Goal: Communication & Community: Connect with others

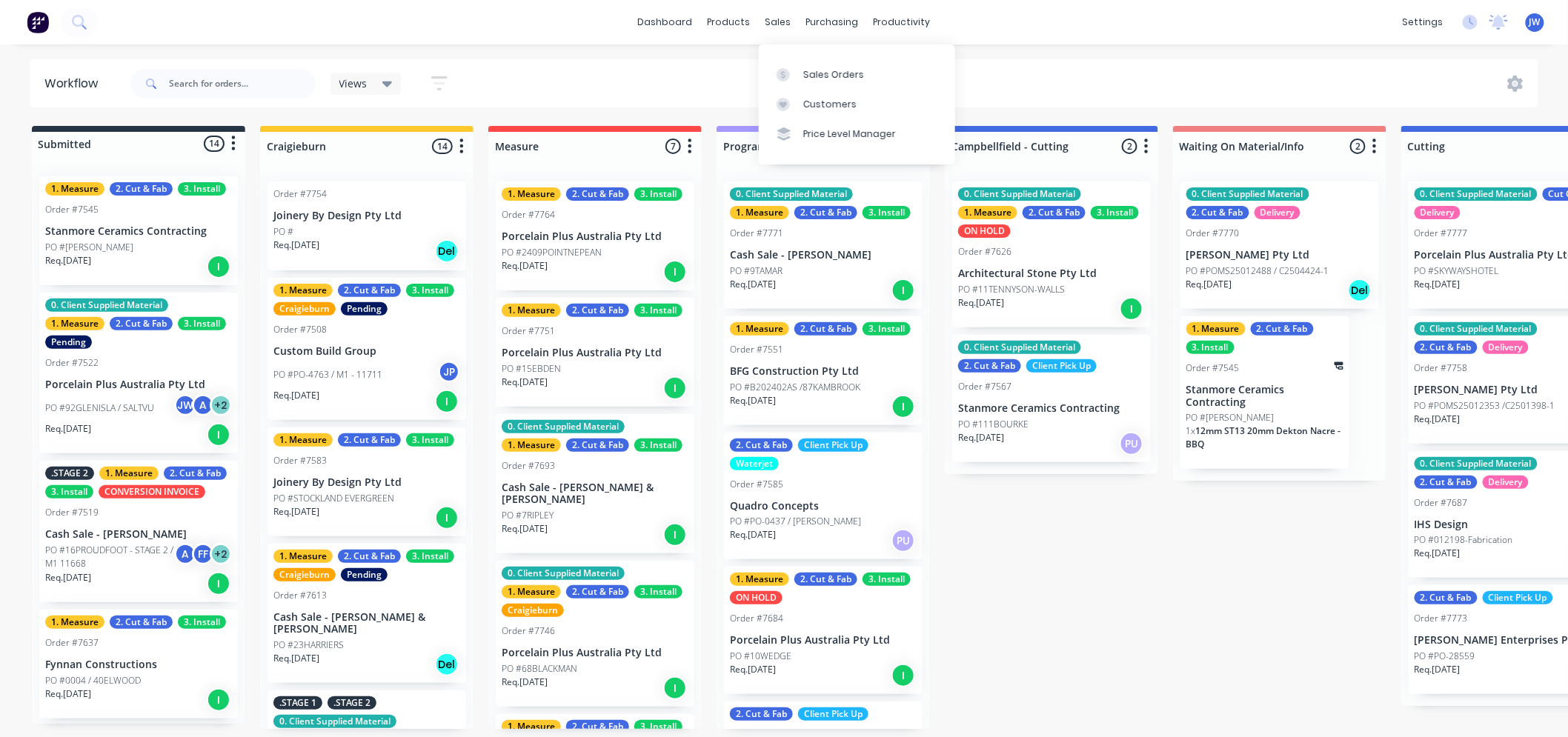
scroll to position [726, 0]
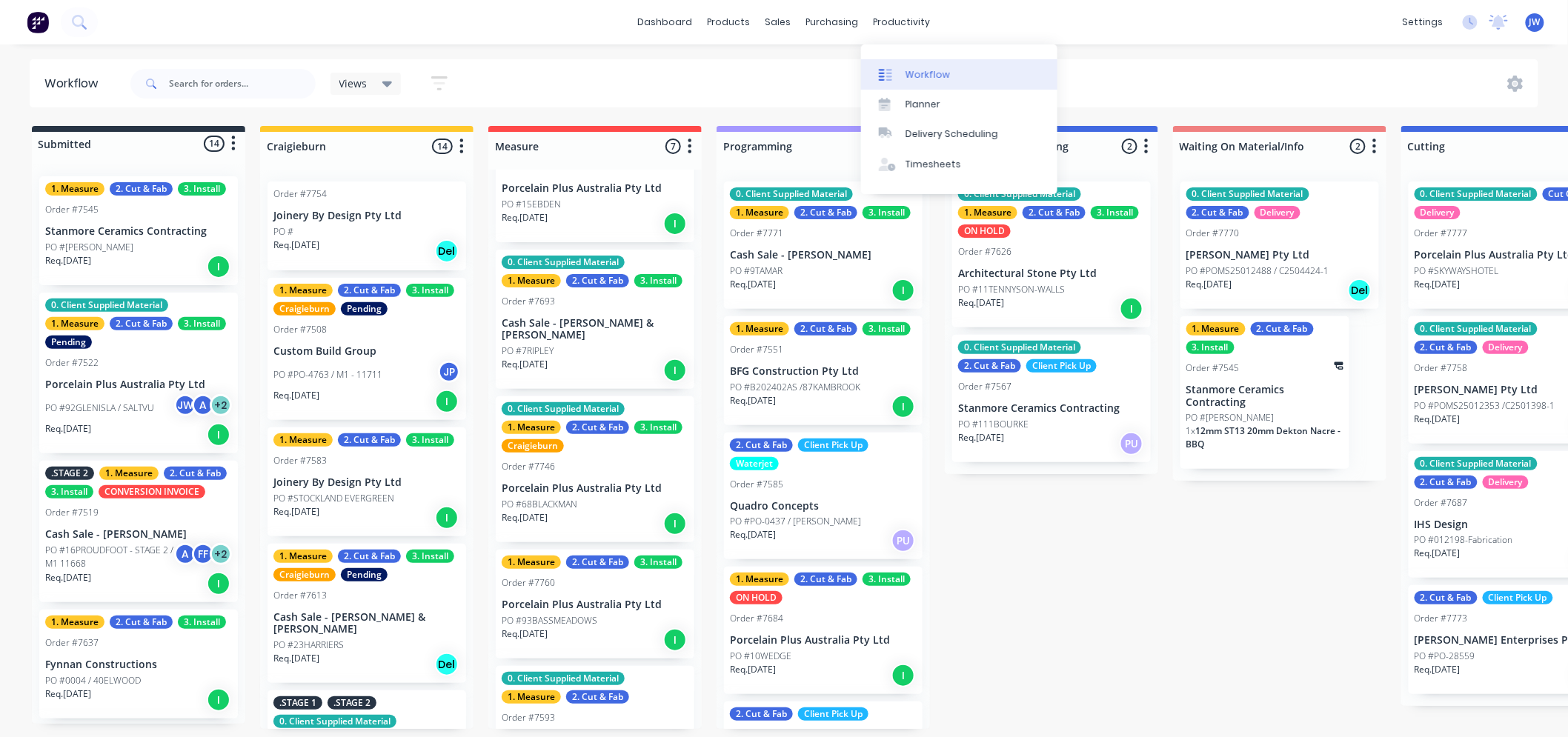
click at [917, 68] on div "Workflow" at bounding box center [927, 75] width 44 height 14
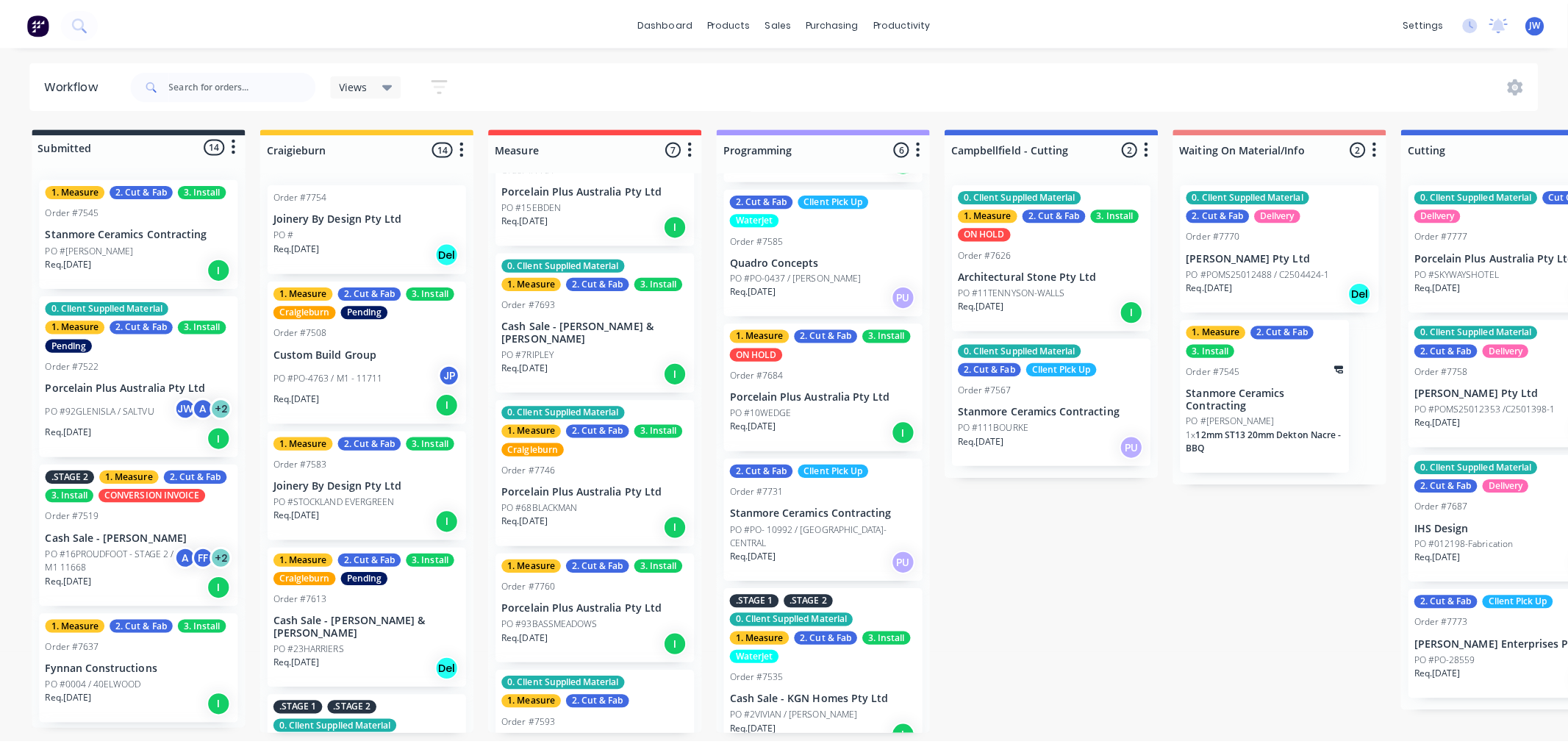
scroll to position [0, 0]
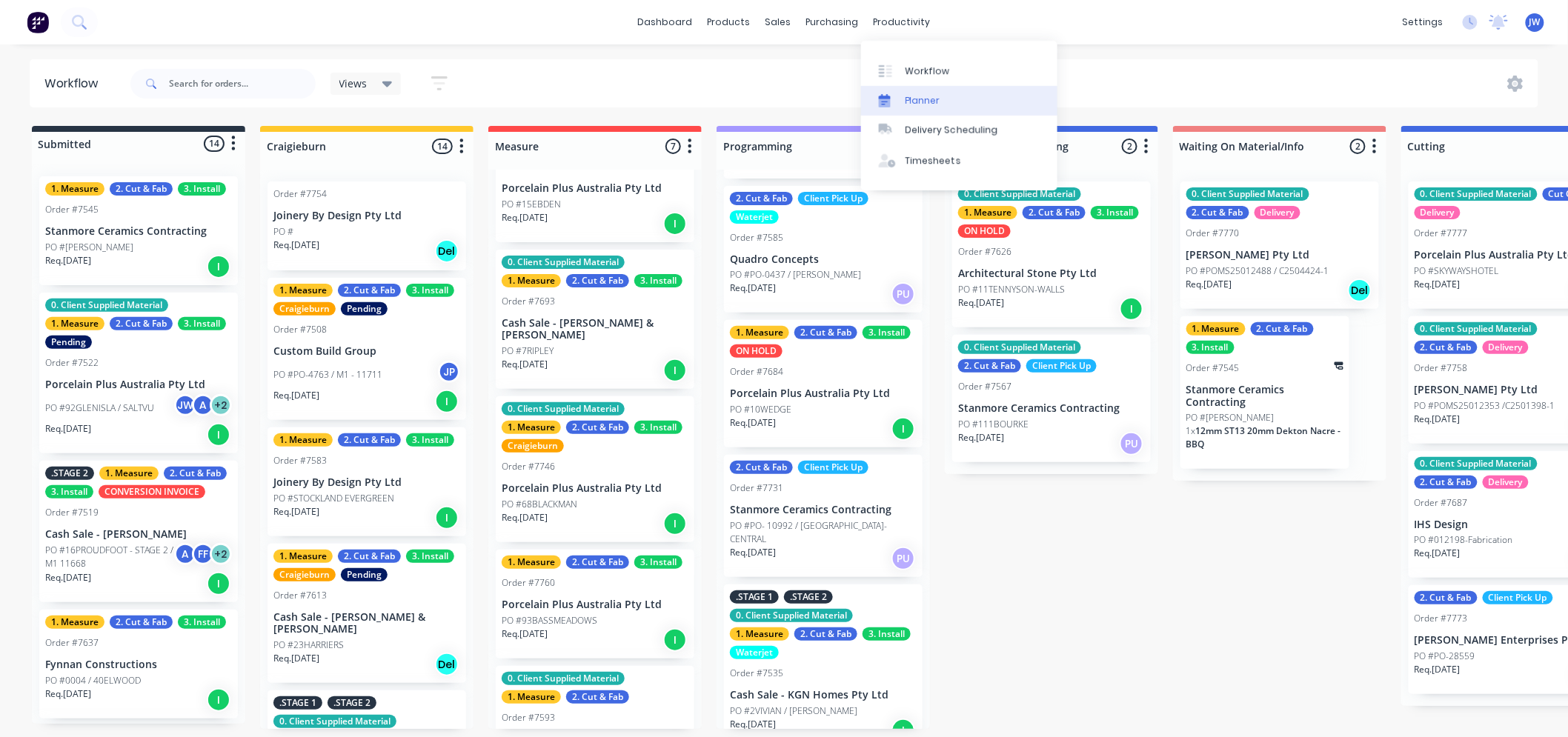
click at [920, 101] on div "Planner" at bounding box center [922, 100] width 34 height 14
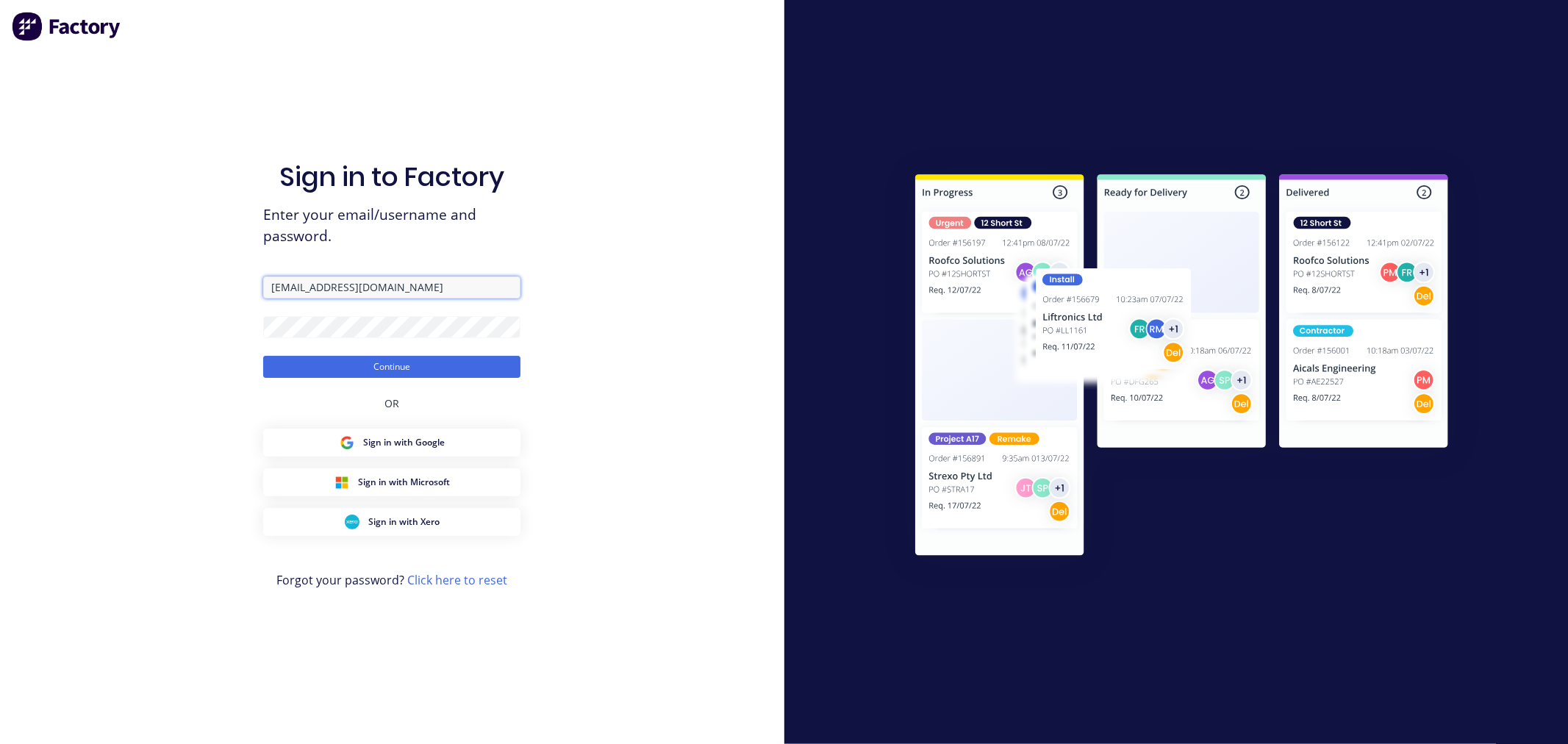
click at [421, 288] on input "[EMAIL_ADDRESS][DOMAIN_NAME]" at bounding box center [391, 287] width 257 height 22
type input "[EMAIL_ADDRESS][DOMAIN_NAME]"
click at [405, 368] on button "Continue" at bounding box center [391, 367] width 257 height 22
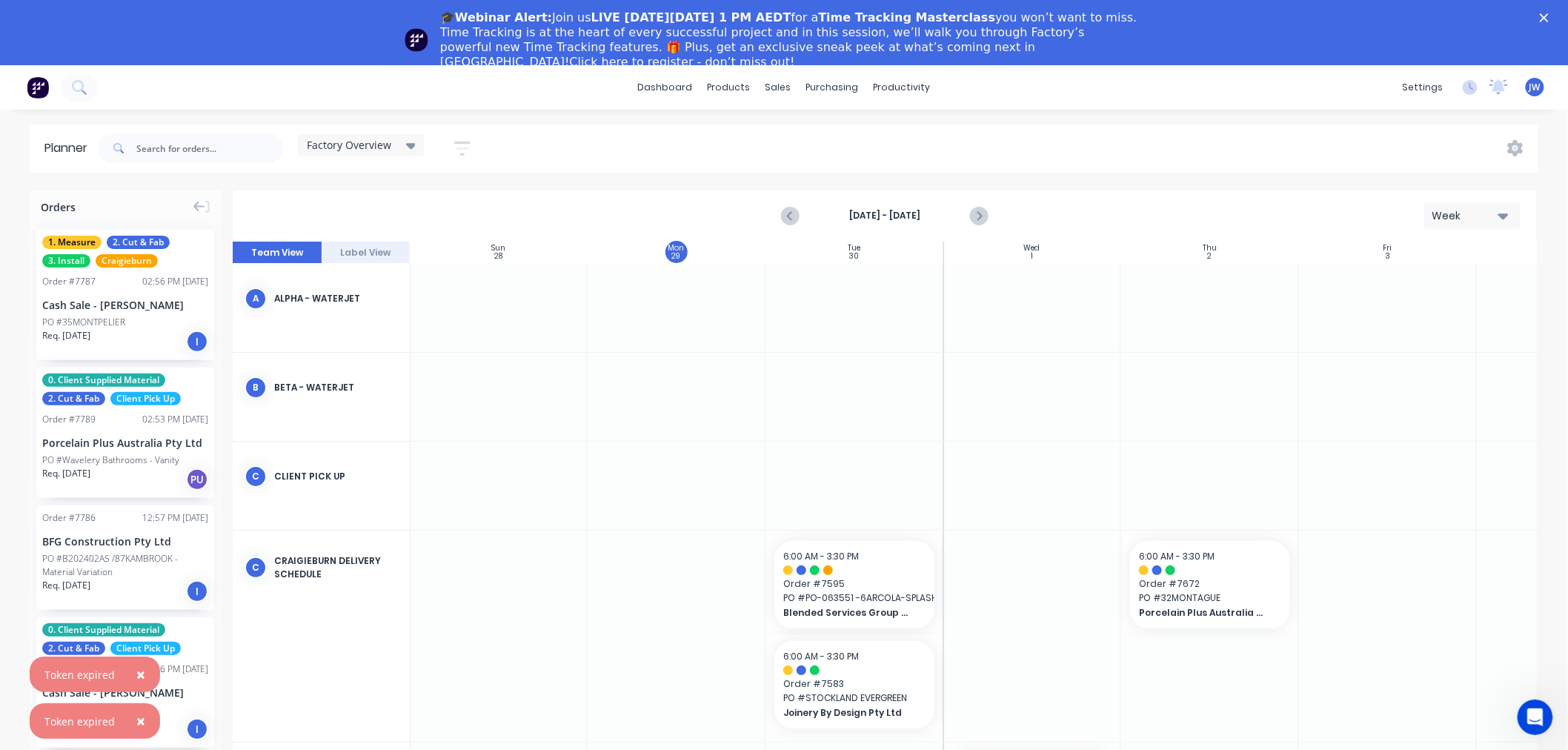
click at [1554, 17] on div "Close" at bounding box center [1547, 18] width 14 height 9
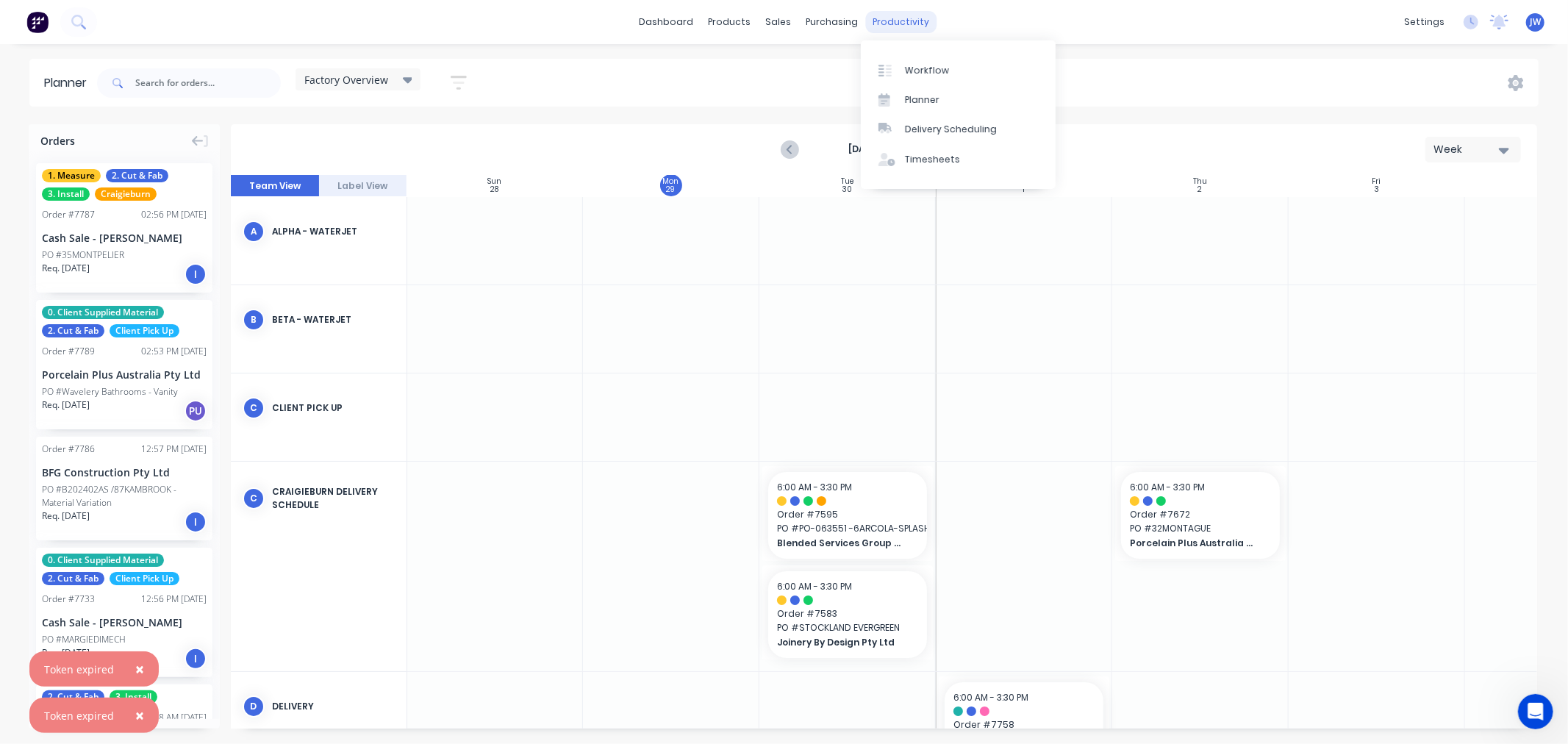
click at [894, 24] on div "productivity" at bounding box center [901, 22] width 72 height 22
click at [913, 64] on div "Workflow" at bounding box center [926, 70] width 44 height 14
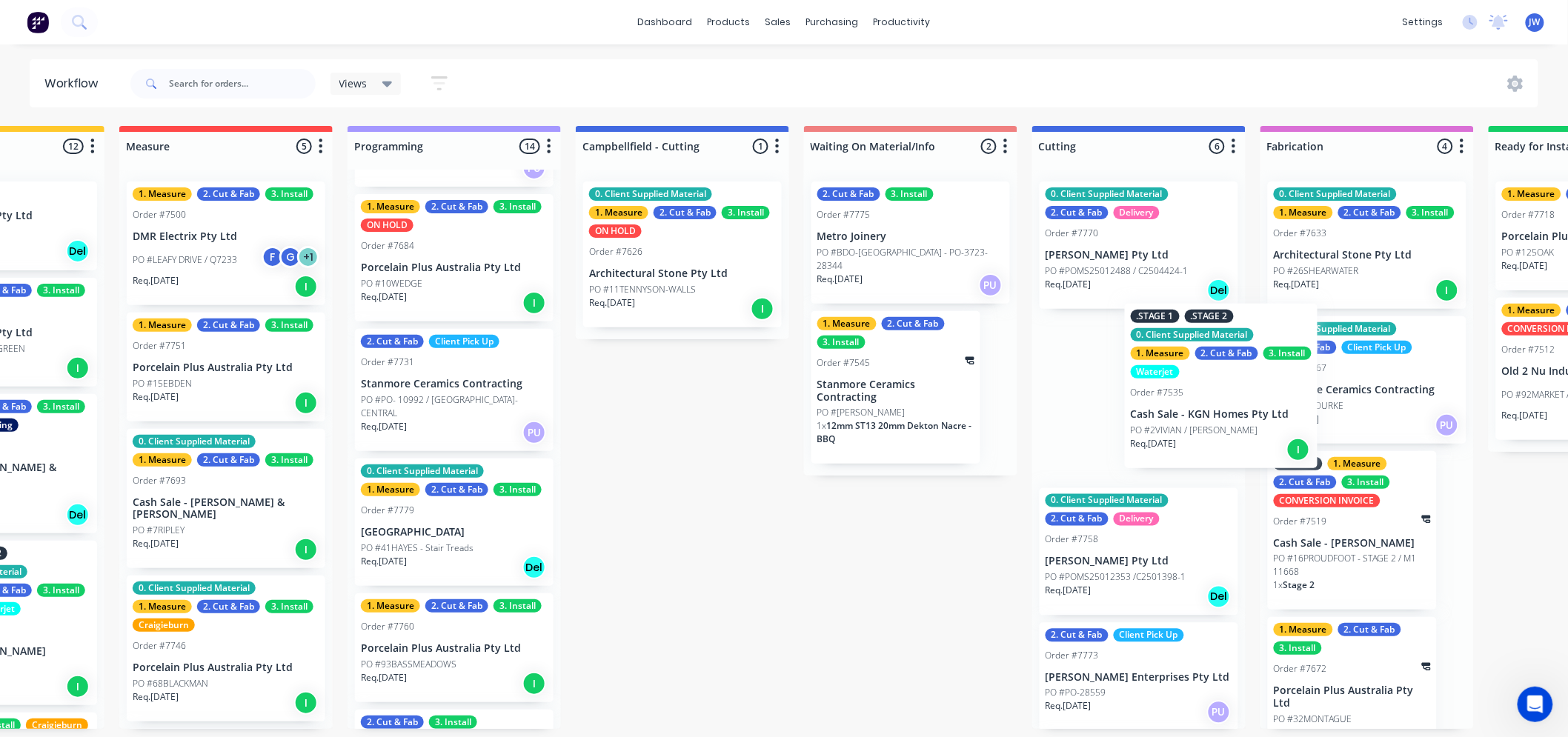
scroll to position [0, 385]
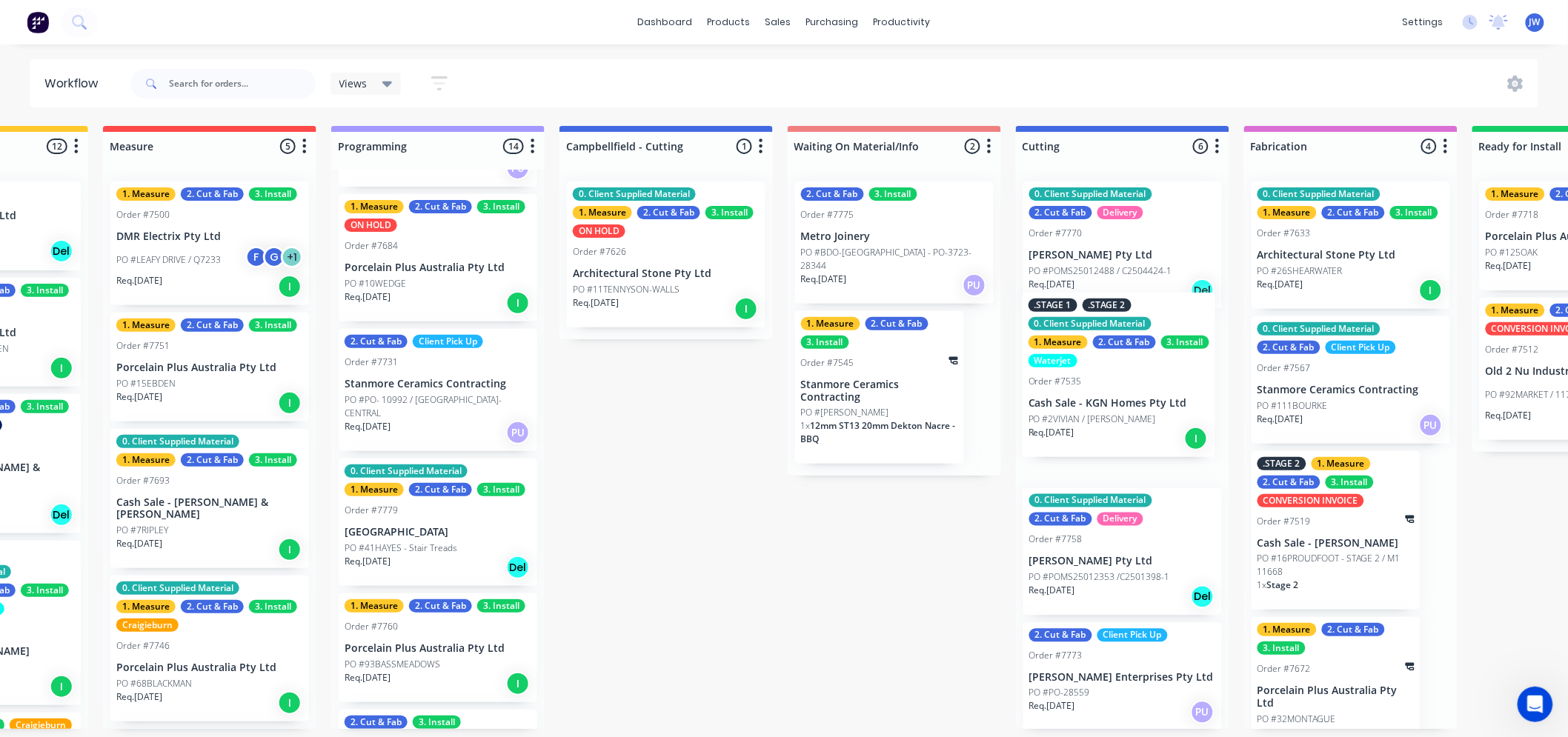
drag, startPoint x: 828, startPoint y: 383, endPoint x: 1137, endPoint y: 350, distance: 310.8
click at [1137, 350] on div "Submitted 13 Status colour #273444 hex #273444 Save Cancel Summaries Total orde…" at bounding box center [1161, 427] width 3116 height 603
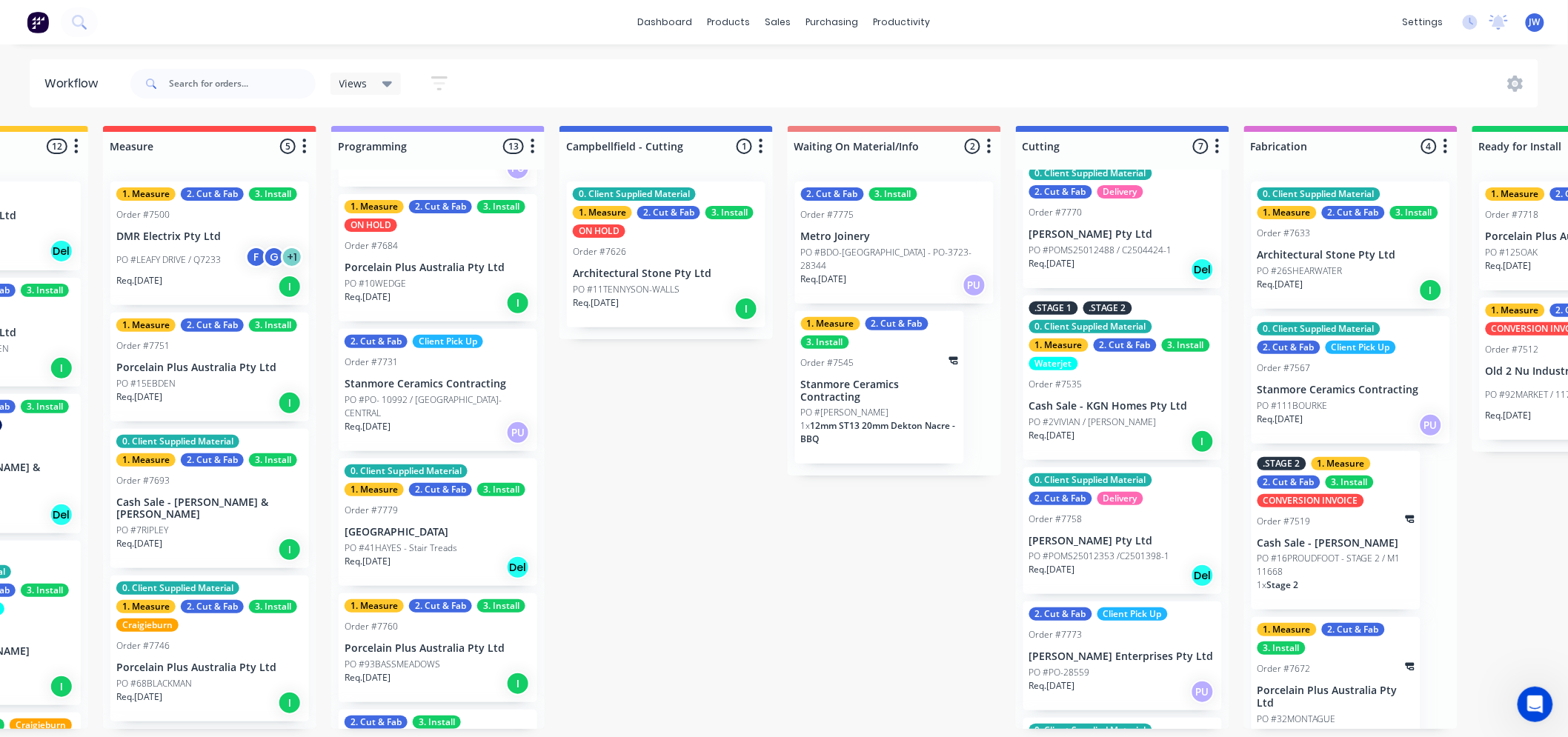
scroll to position [0, 0]
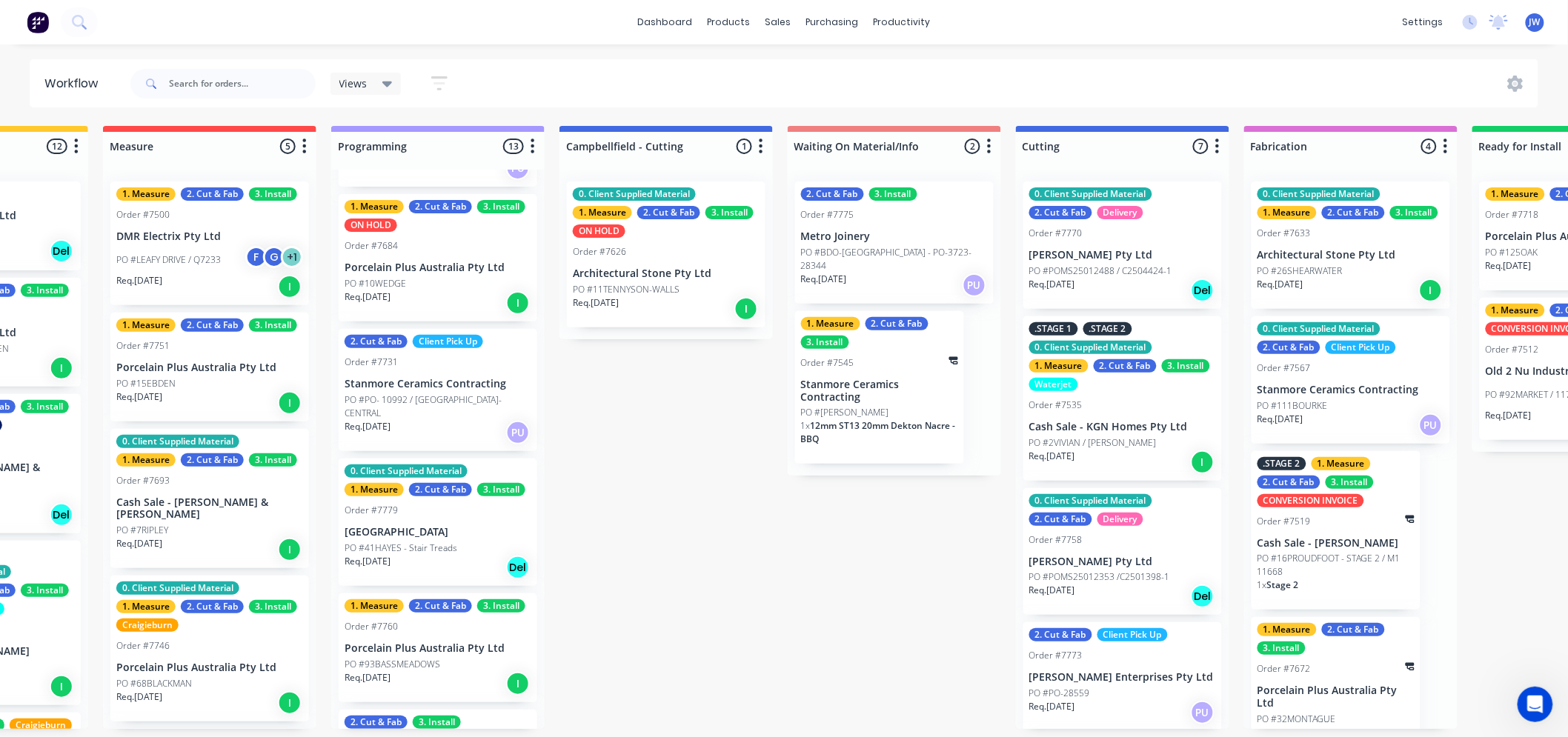
click at [1116, 434] on div ".STAGE 1 .STAGE 2 0. Client Supplied Material 1. Measure 2. Cut & Fab 3. Instal…" at bounding box center [1123, 399] width 199 height 164
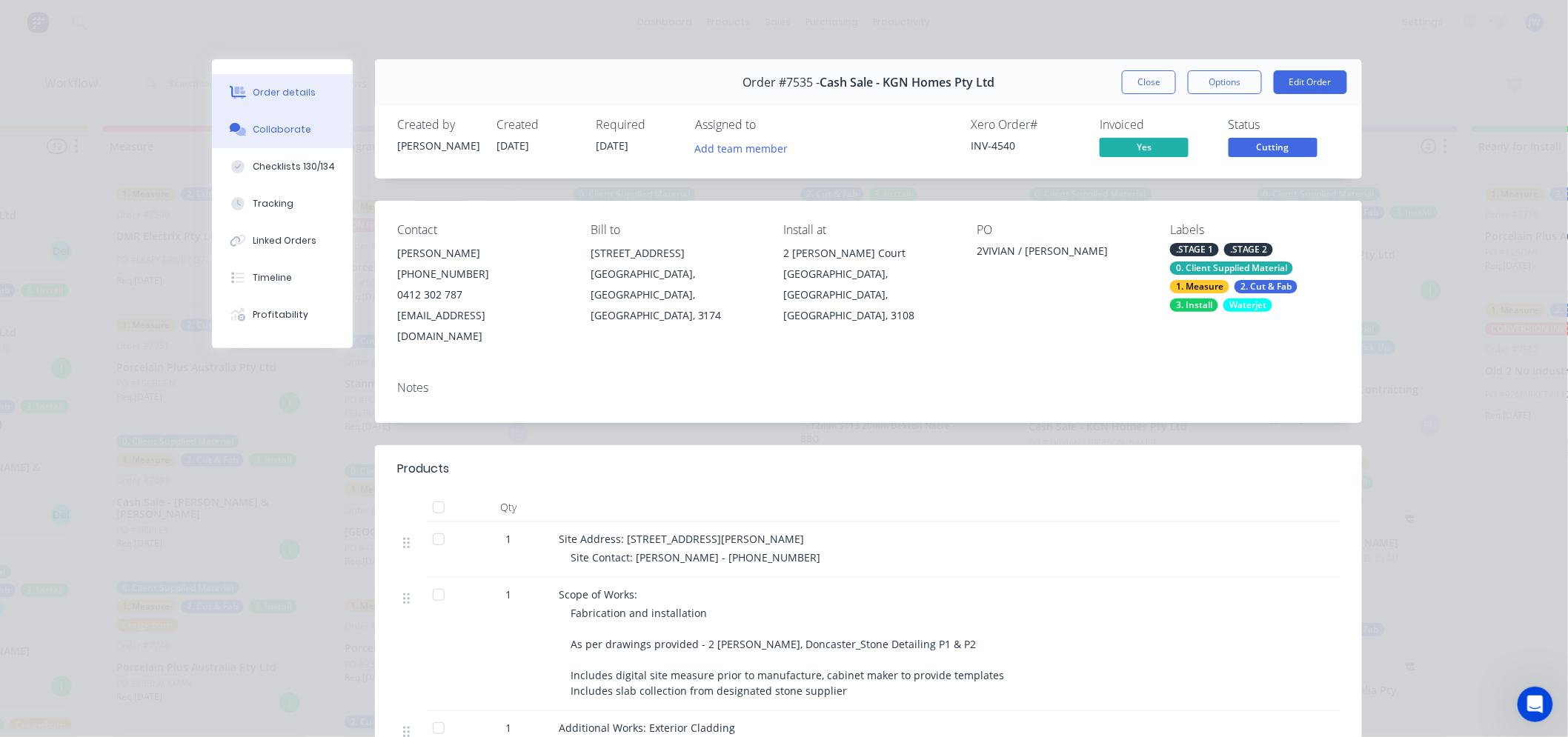
click at [269, 131] on div "Collaborate" at bounding box center [282, 129] width 59 height 14
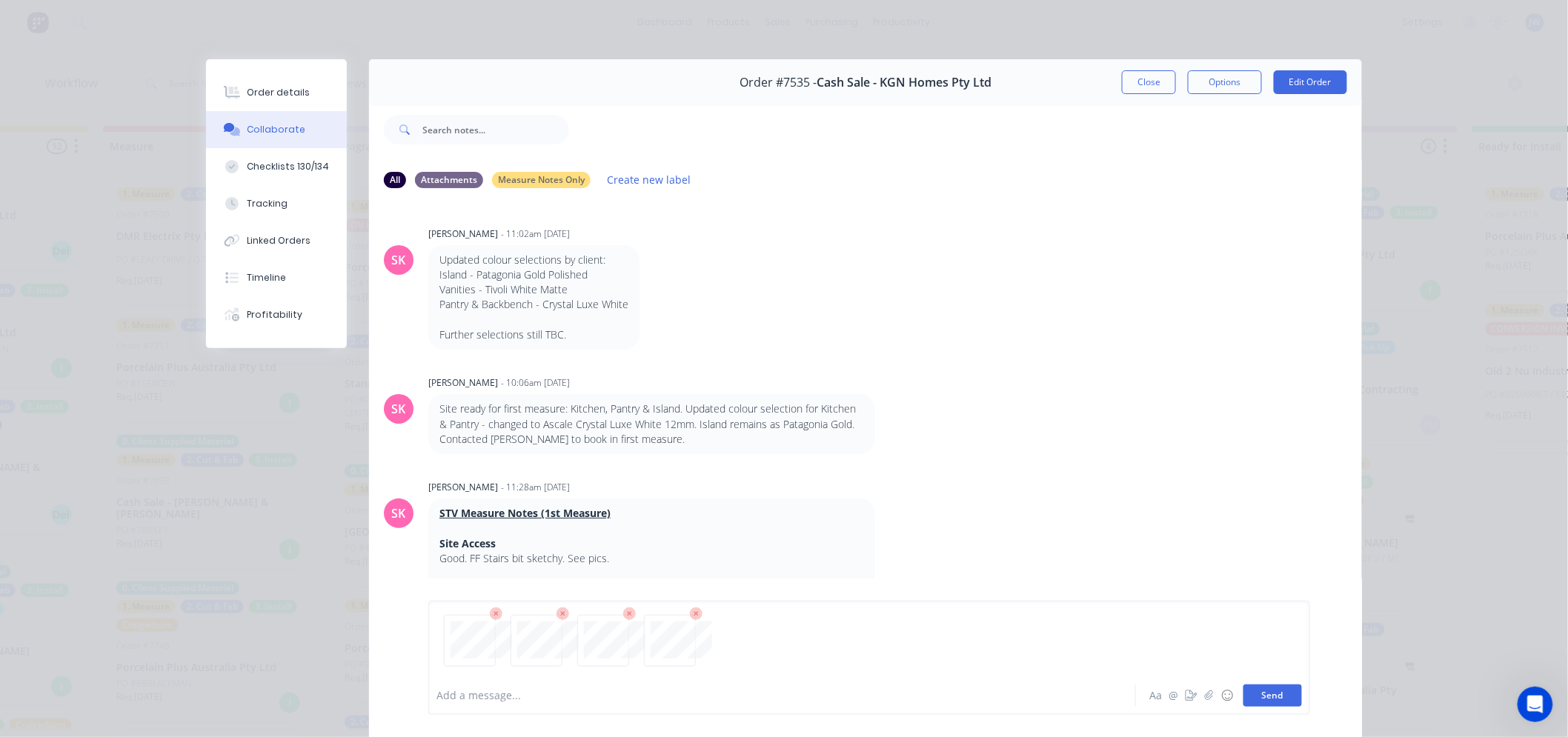
click at [1273, 695] on button "Send" at bounding box center [1272, 696] width 59 height 22
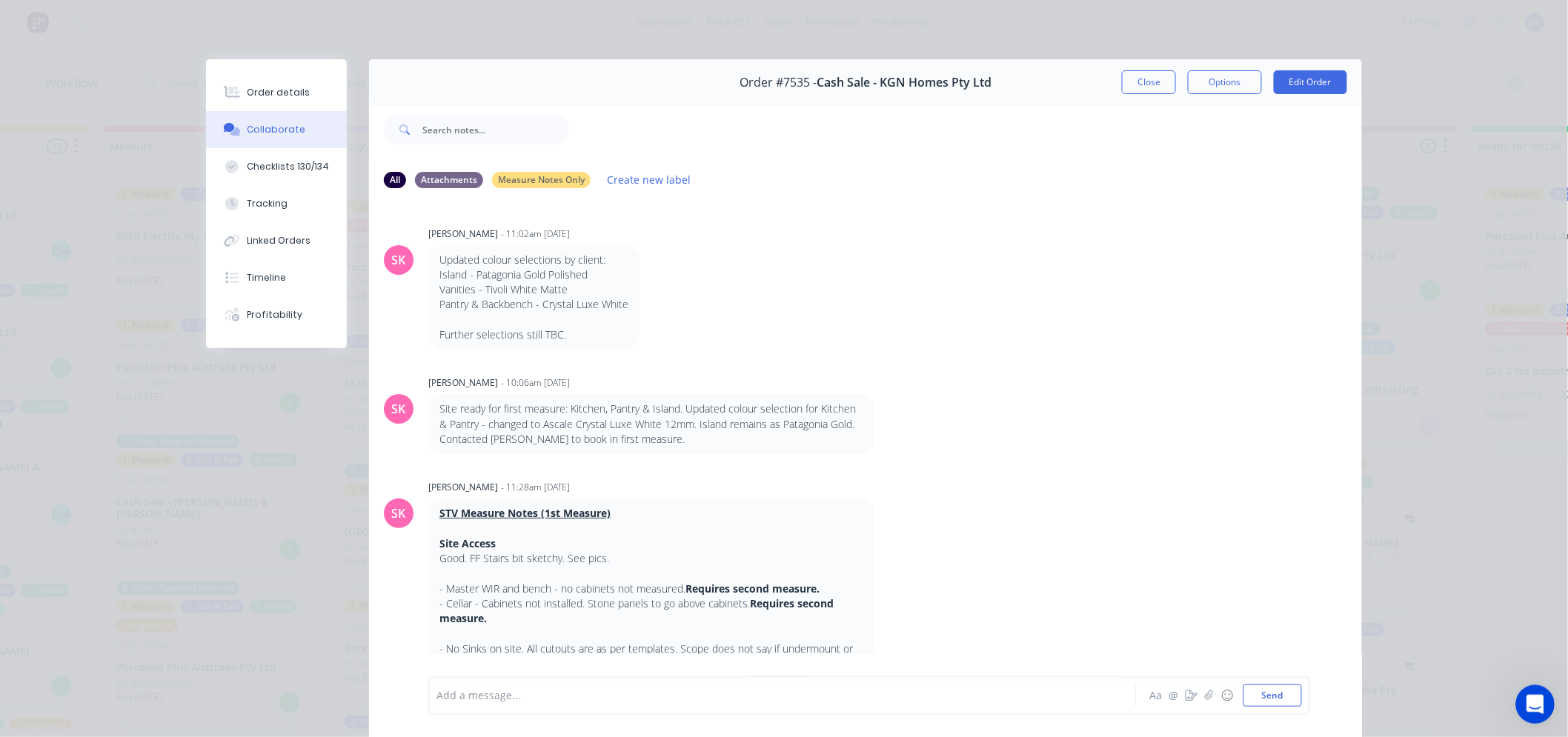
scroll to position [2577, 0]
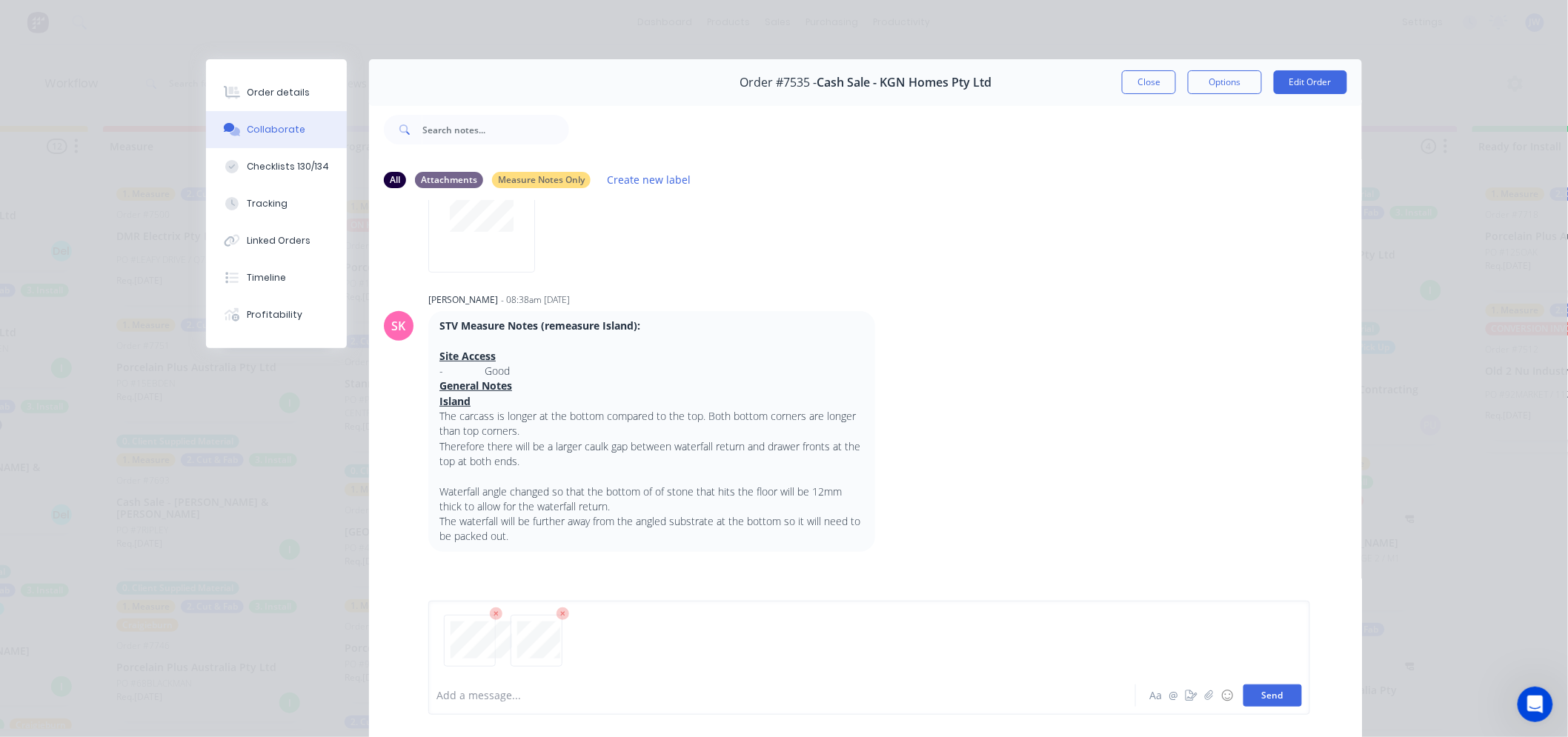
click at [1279, 692] on button "Send" at bounding box center [1272, 696] width 59 height 22
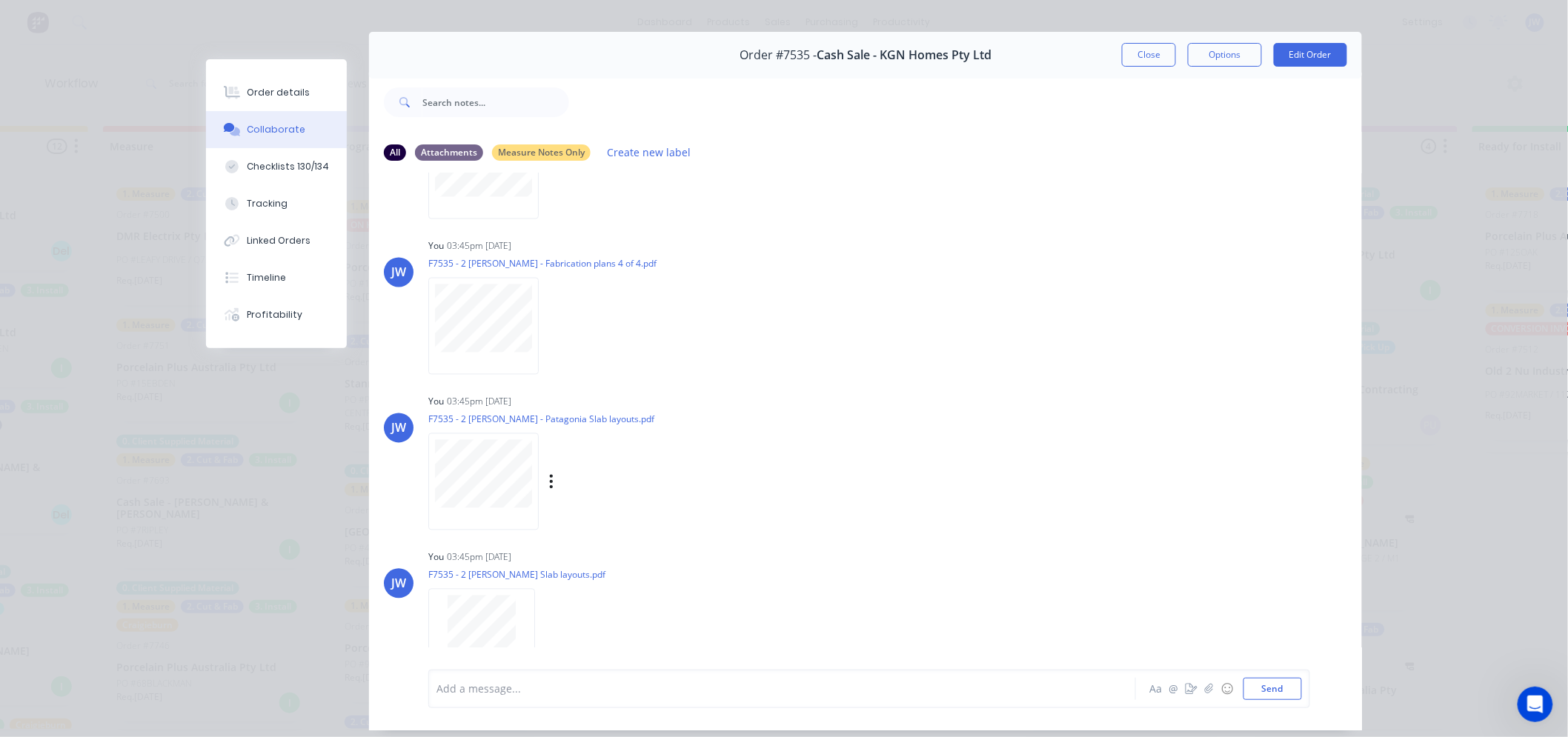
scroll to position [0, 0]
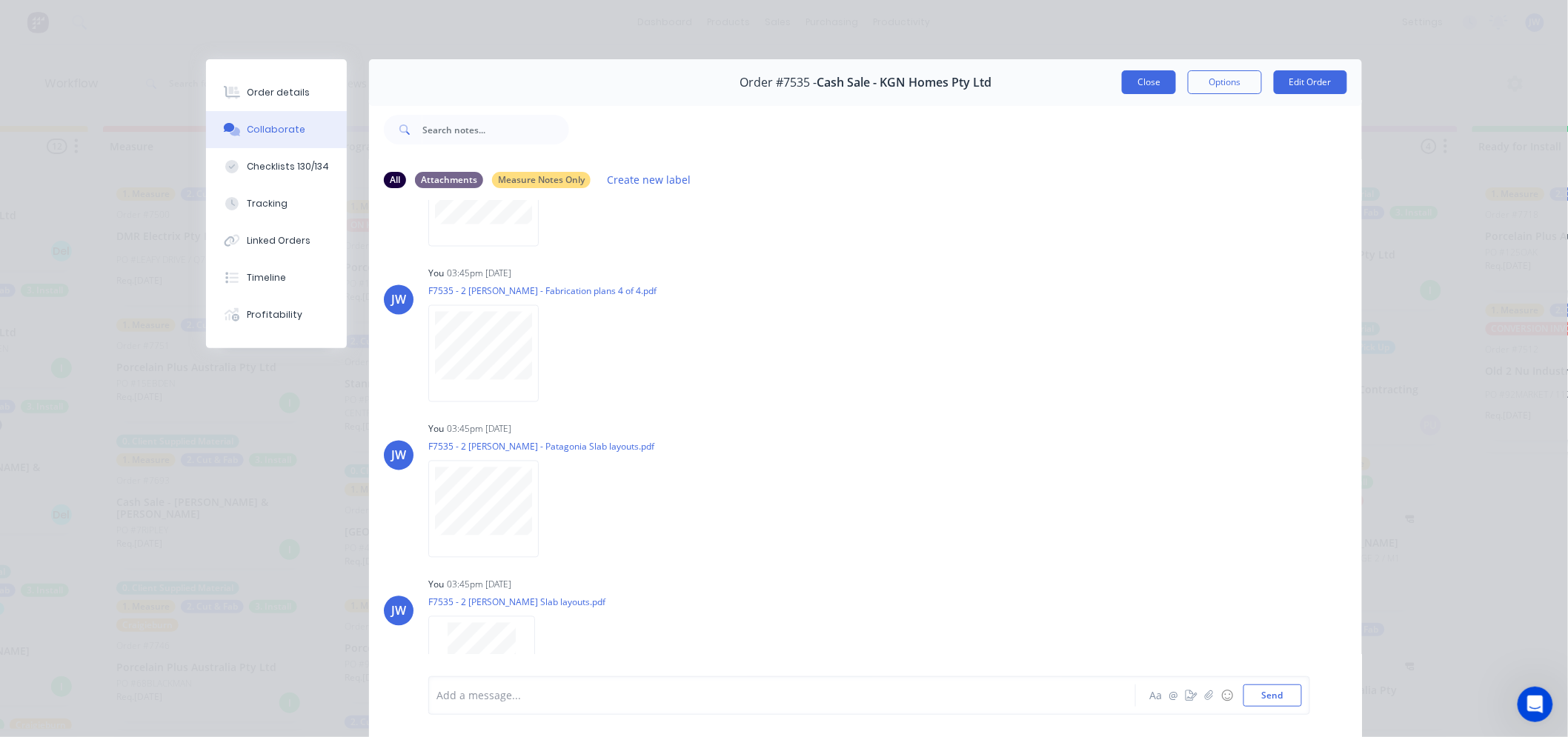
click at [1146, 86] on button "Close" at bounding box center [1149, 83] width 54 height 24
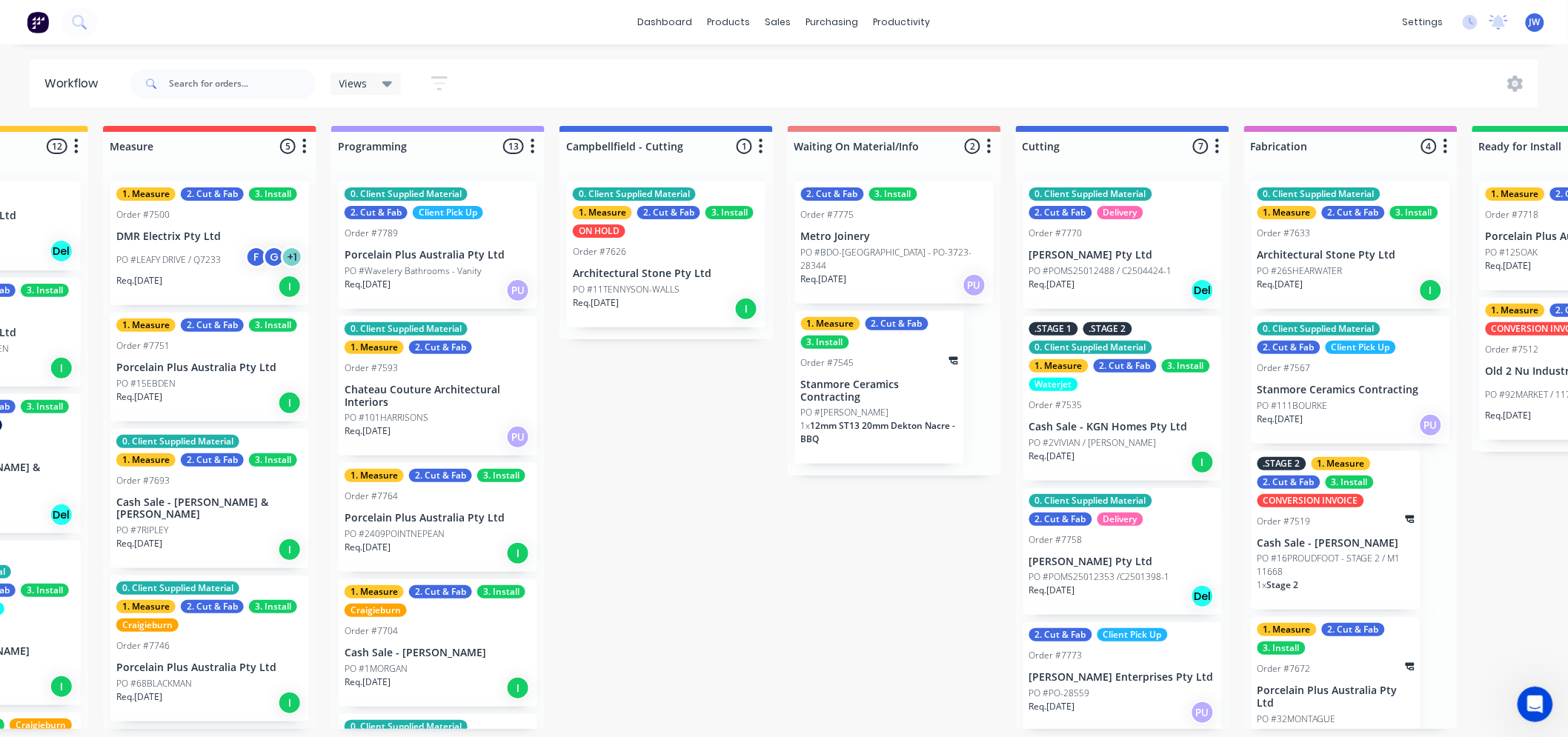
click at [646, 472] on div "Submitted 13 Status colour #273444 hex #273444 Save Cancel Summaries Total orde…" at bounding box center [1161, 427] width 3116 height 603
click at [666, 402] on div "Submitted 13 Status colour #273444 hex #273444 Save Cancel Summaries Total orde…" at bounding box center [1161, 427] width 3116 height 603
click at [665, 450] on div "Submitted 13 Status colour #273444 hex #273444 Save Cancel Summaries Total orde…" at bounding box center [1161, 427] width 3116 height 603
